Goal: Task Accomplishment & Management: Complete application form

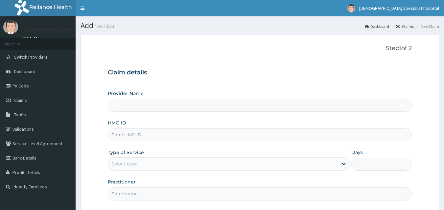
type input "RDL/10001/C"
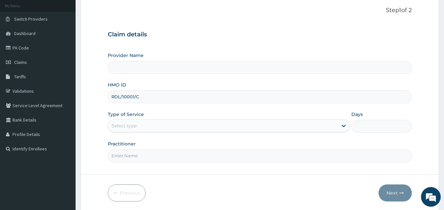
click at [206, 121] on div "Select type" at bounding box center [223, 126] width 230 height 11
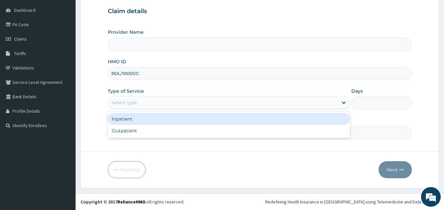
type input "[DEMOGRAPHIC_DATA] Specialist Hospital Ltd"
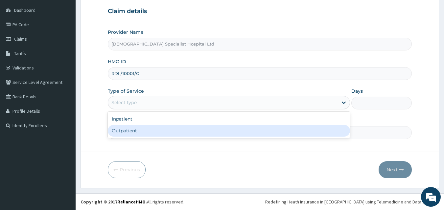
click at [169, 129] on div "Outpatient" at bounding box center [229, 131] width 242 height 12
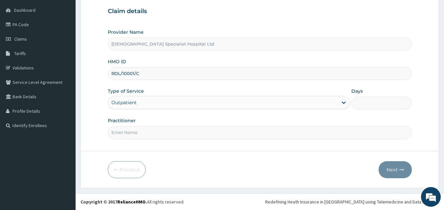
type input "1"
click at [190, 130] on input "Practitioner" at bounding box center [260, 132] width 304 height 13
type input "[PERSON_NAME]"
click at [401, 170] on icon "button" at bounding box center [401, 170] width 5 height 5
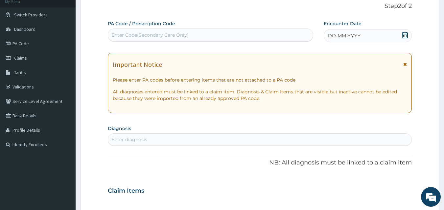
scroll to position [131, 0]
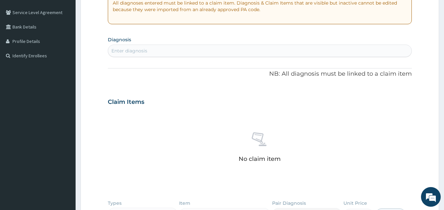
click at [194, 53] on div "Enter diagnosis" at bounding box center [259, 51] width 303 height 11
type input "mala"
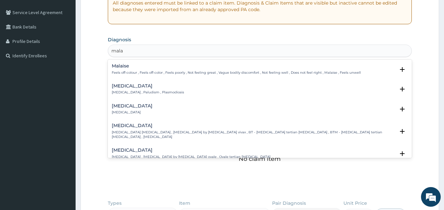
click at [146, 68] on h4 "Malaise" at bounding box center [236, 66] width 249 height 5
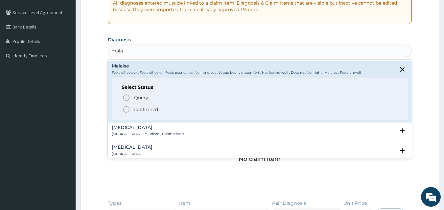
click at [124, 106] on icon "status option filled" at bounding box center [126, 110] width 8 height 8
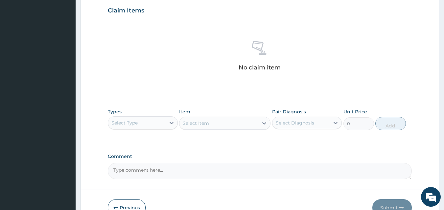
scroll to position [263, 0]
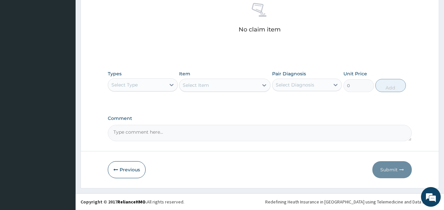
click at [158, 89] on div "Select Type" at bounding box center [136, 85] width 57 height 11
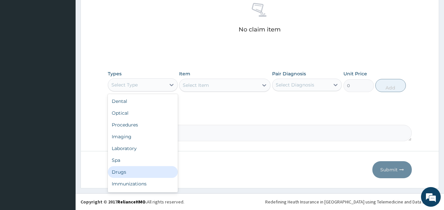
click at [131, 170] on div "Drugs" at bounding box center [143, 172] width 70 height 12
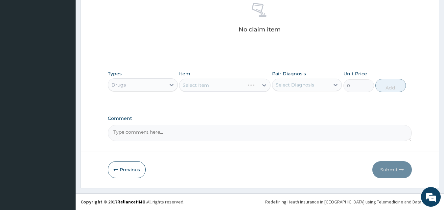
click at [245, 86] on div "Select Item" at bounding box center [224, 85] width 91 height 13
click at [245, 85] on div "Select Item" at bounding box center [224, 85] width 91 height 13
click at [248, 88] on div "Select Item" at bounding box center [224, 85] width 91 height 13
click at [246, 87] on div "Select Item" at bounding box center [224, 85] width 91 height 13
click at [293, 84] on div "Select Diagnosis" at bounding box center [295, 85] width 38 height 7
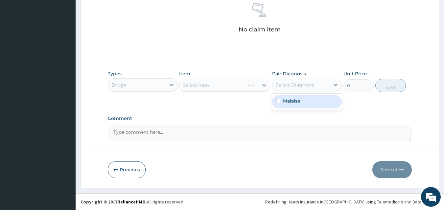
click at [295, 103] on label "Malaise" at bounding box center [291, 101] width 17 height 7
checkbox input "true"
click at [215, 85] on div "Select Item" at bounding box center [224, 85] width 91 height 13
click at [240, 89] on div "Select Item" at bounding box center [218, 85] width 79 height 11
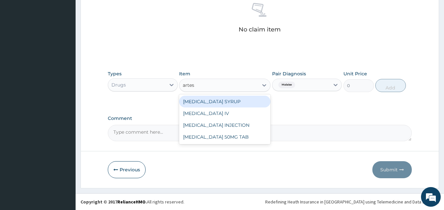
type input "artesu"
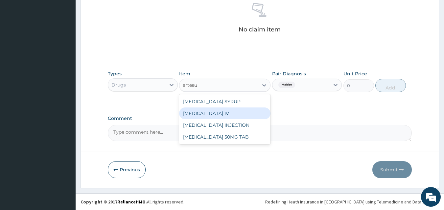
click at [222, 111] on div "[MEDICAL_DATA] IV" at bounding box center [224, 114] width 91 height 12
type input "3000"
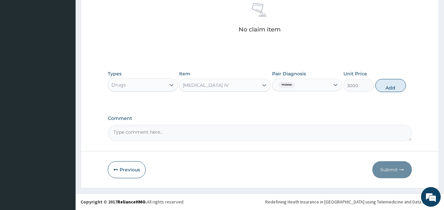
click at [251, 86] on div "[MEDICAL_DATA] IV" at bounding box center [218, 85] width 79 height 11
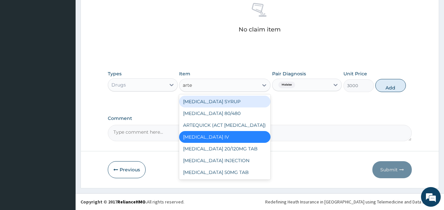
scroll to position [0, 0]
type input "artes"
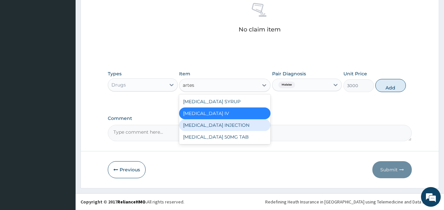
click at [217, 127] on div "[MEDICAL_DATA] INJECTION" at bounding box center [224, 126] width 91 height 12
type input "1500"
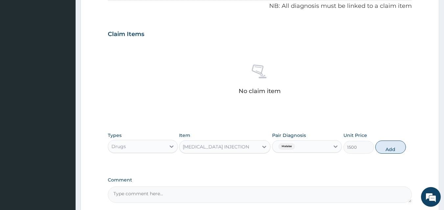
scroll to position [263, 0]
